Goal: Task Accomplishment & Management: Manage account settings

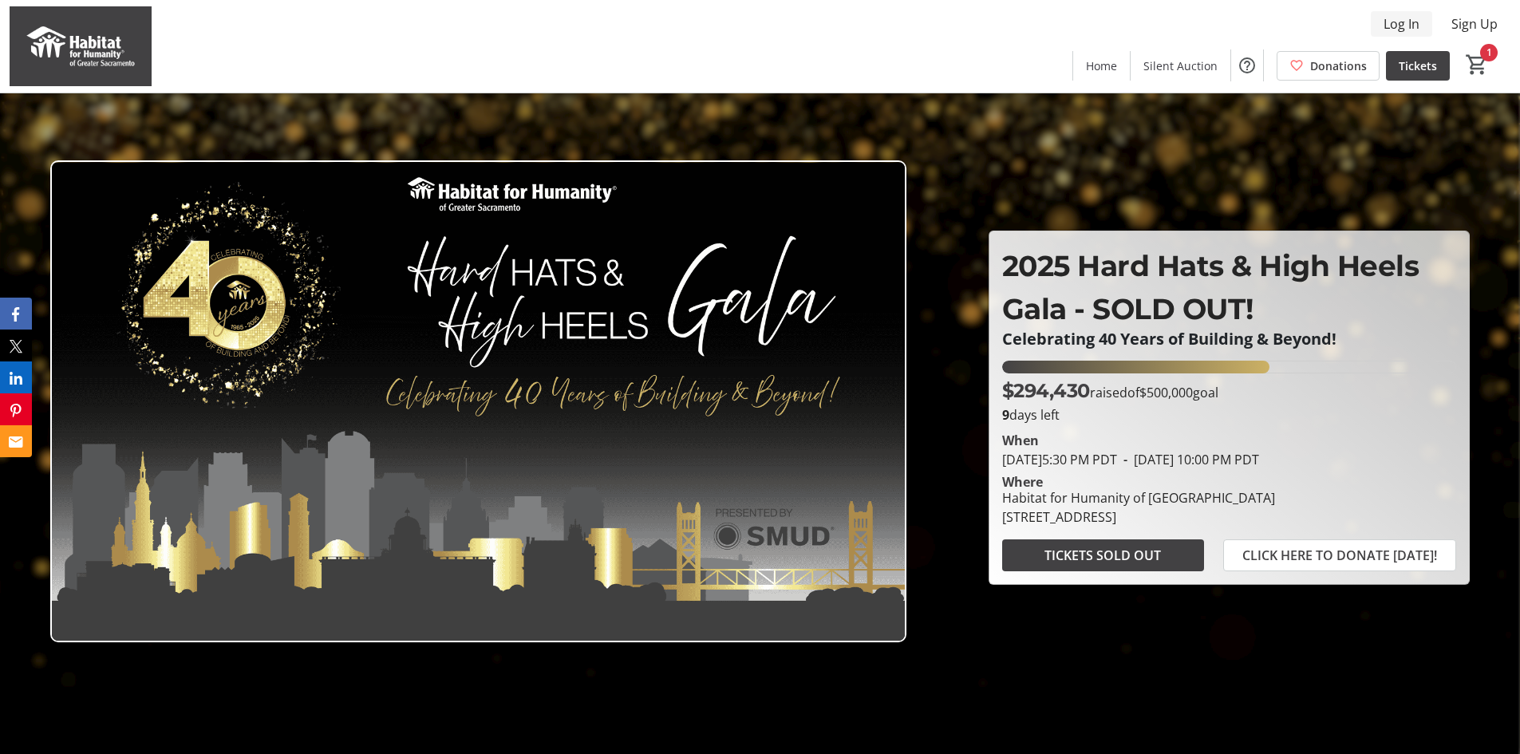
click at [1409, 18] on span "Log In" at bounding box center [1402, 23] width 36 height 19
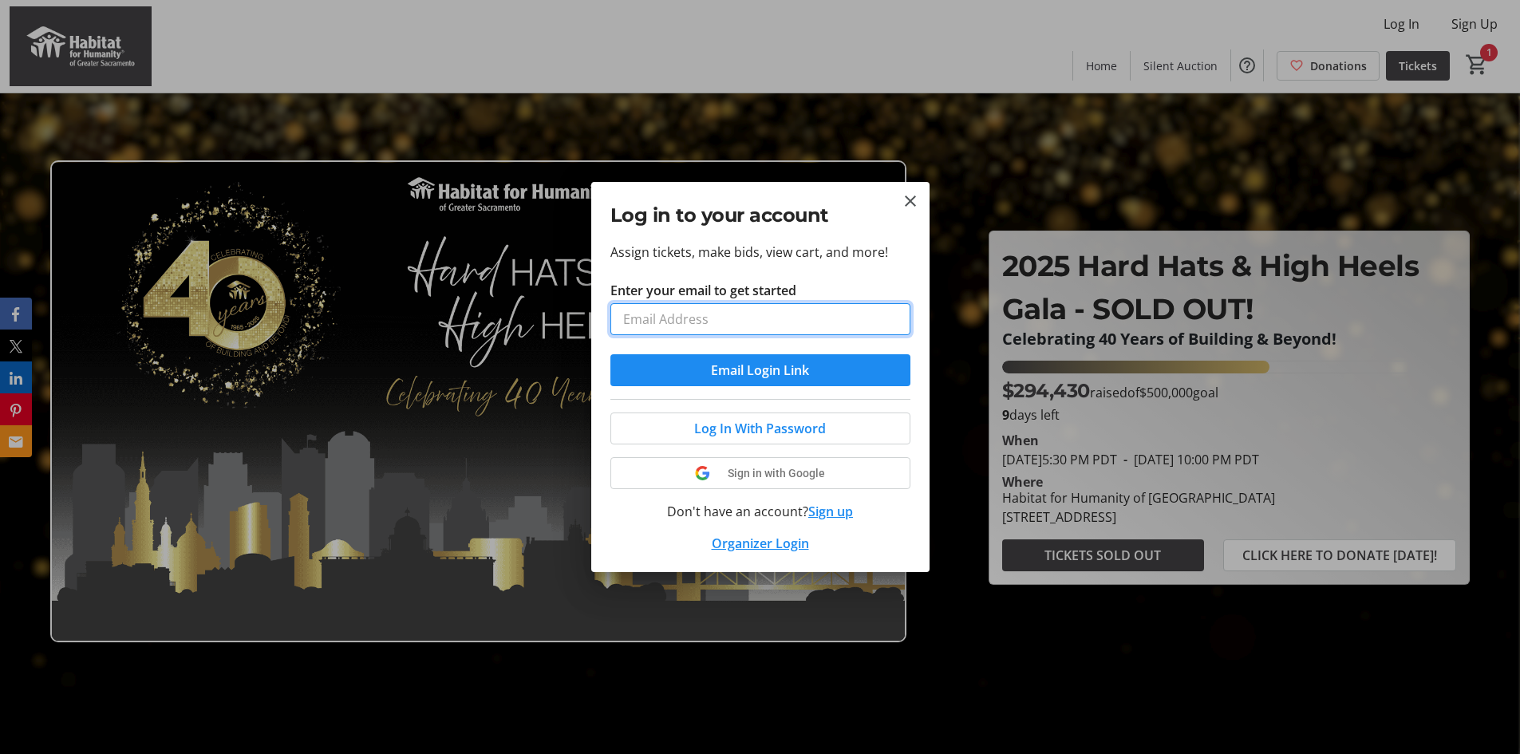
type input "[EMAIL_ADDRESS][DOMAIN_NAME]"
click at [745, 372] on span "Email Login Link" at bounding box center [760, 370] width 98 height 19
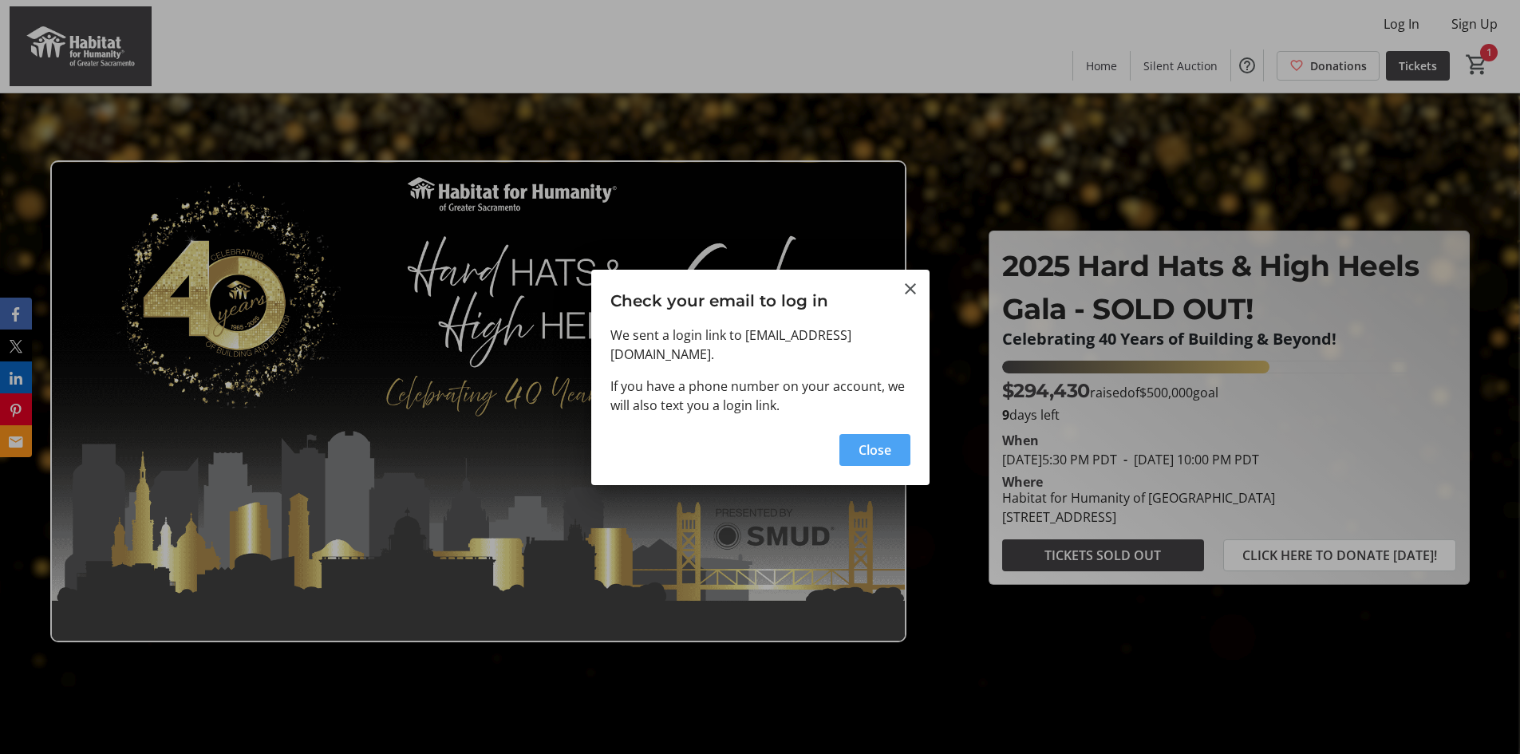
click at [861, 444] on span "Close" at bounding box center [875, 449] width 33 height 19
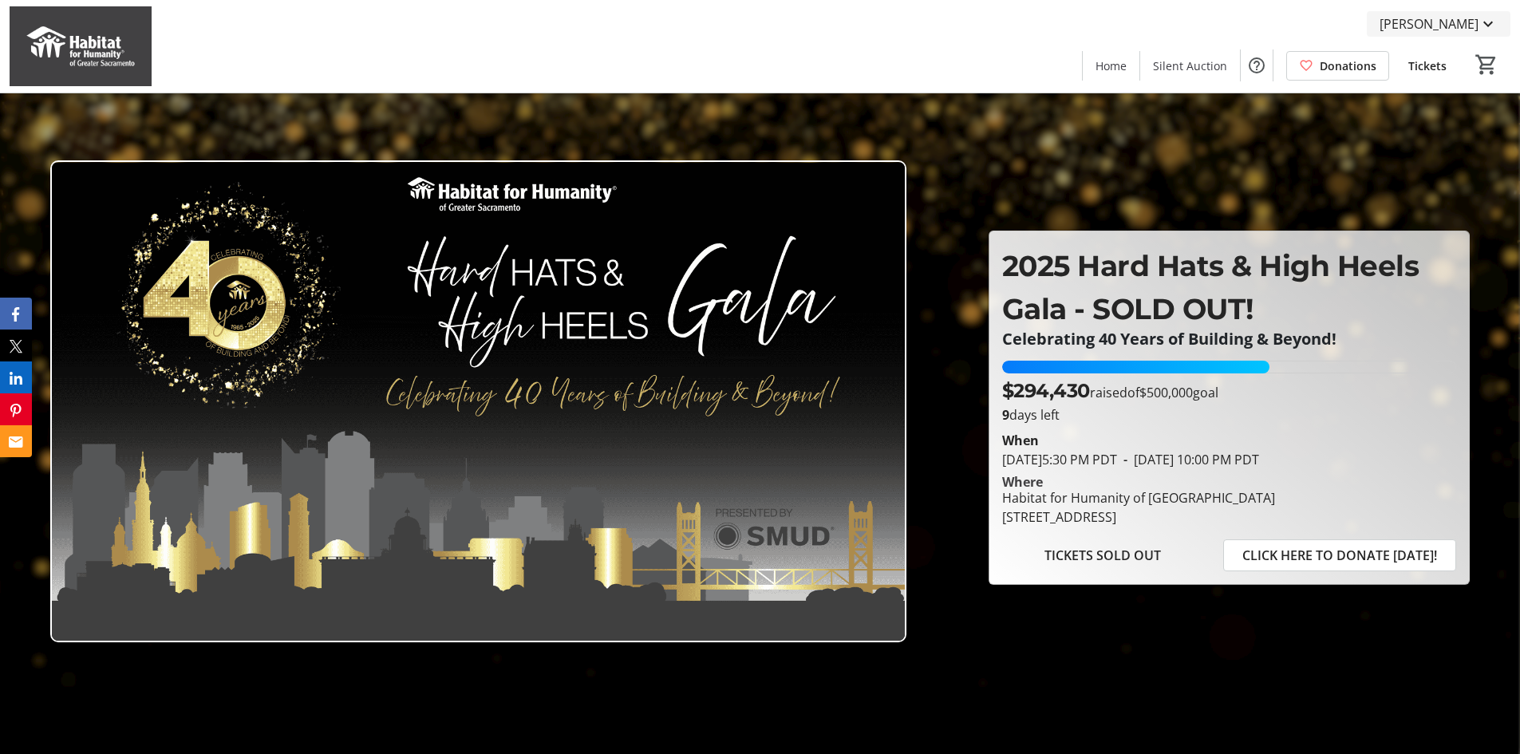
click at [1417, 26] on span "[PERSON_NAME]" at bounding box center [1429, 23] width 99 height 19
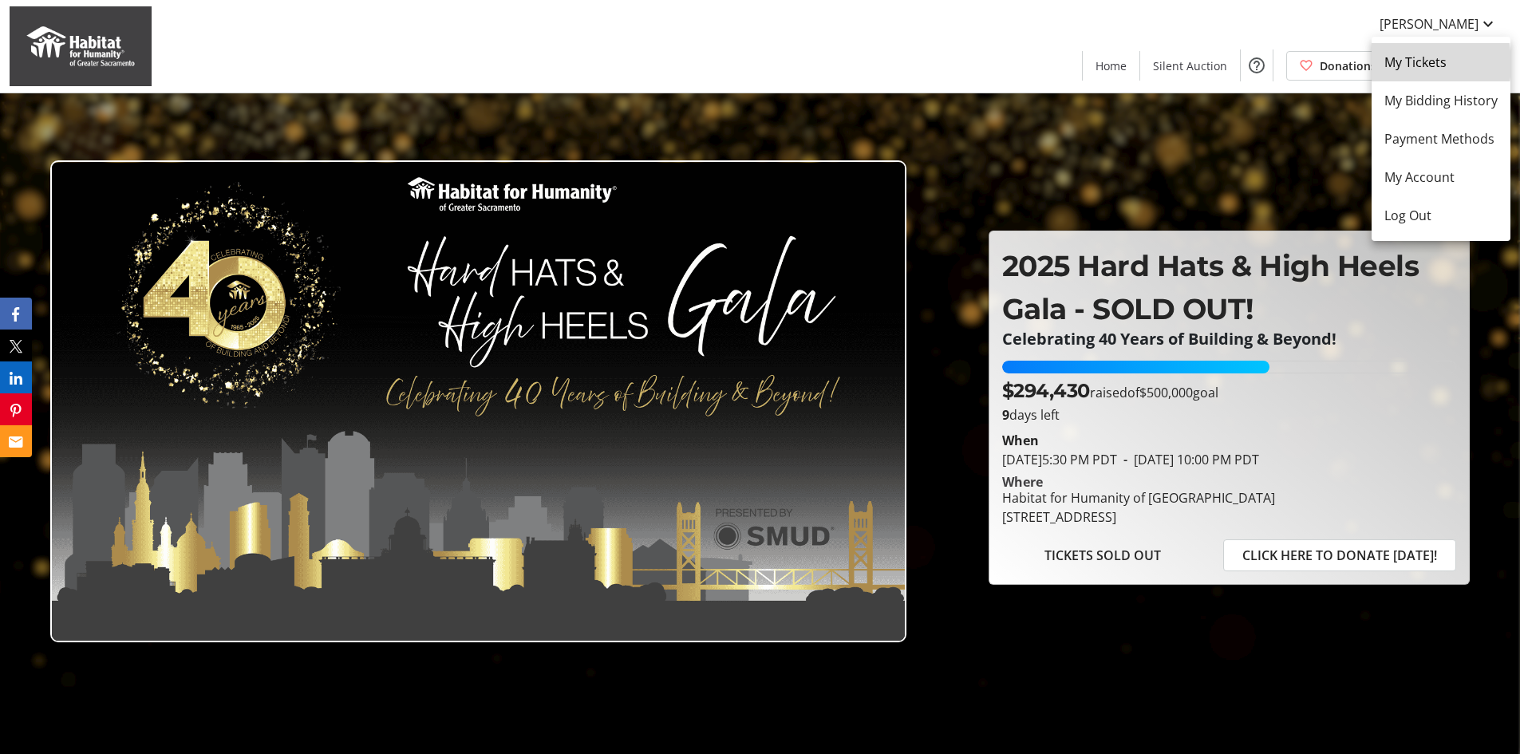
click at [1404, 64] on span "My Tickets" at bounding box center [1440, 62] width 113 height 19
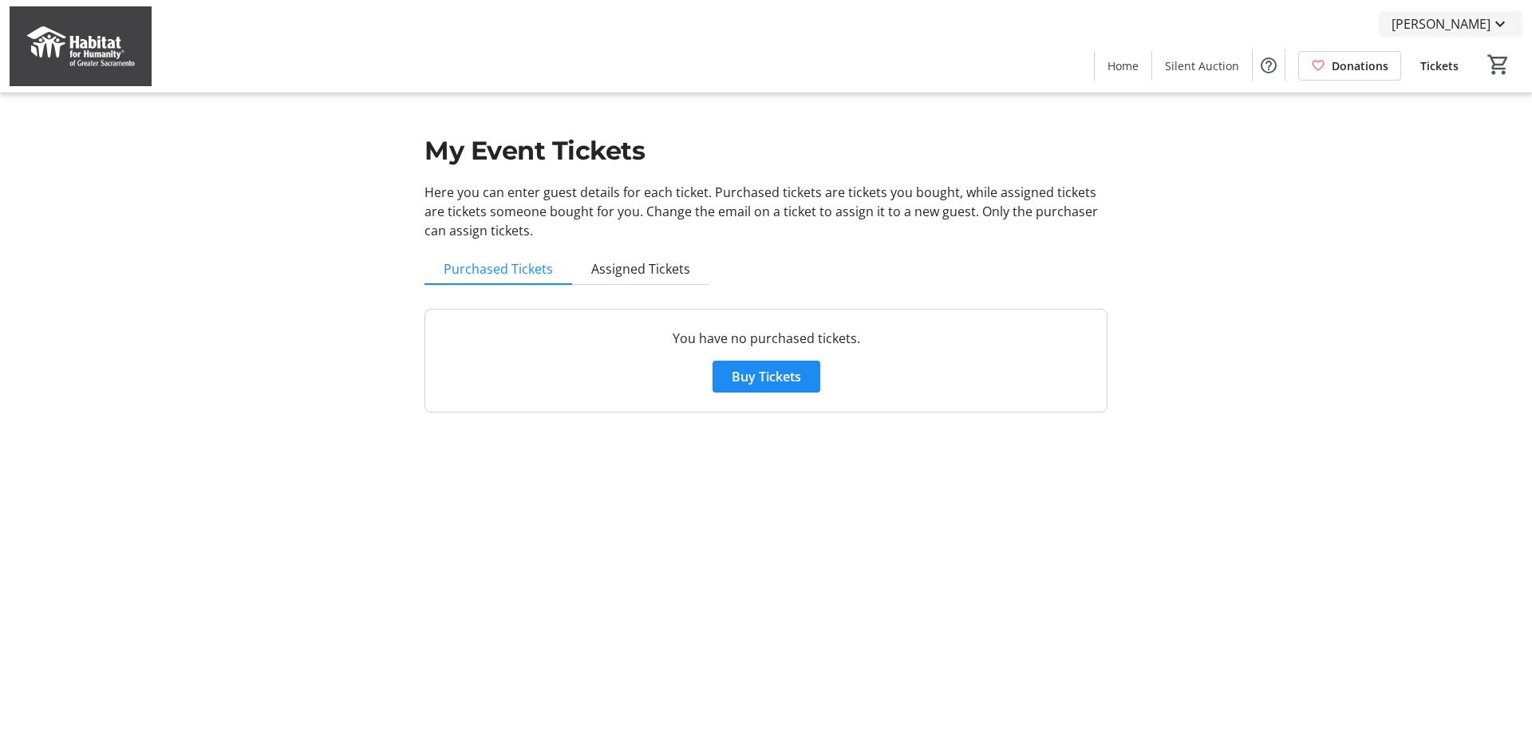
click at [1451, 30] on span "[PERSON_NAME]" at bounding box center [1441, 23] width 99 height 19
